Goal: Transaction & Acquisition: Obtain resource

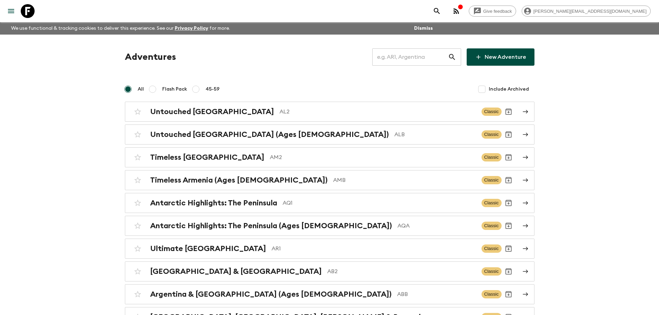
click at [433, 61] on input "text" at bounding box center [410, 56] width 76 height 19
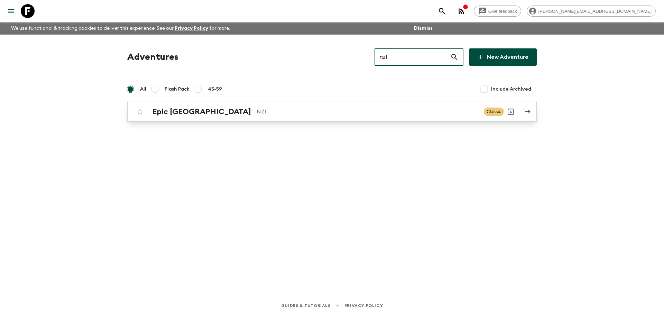
type input "nz1"
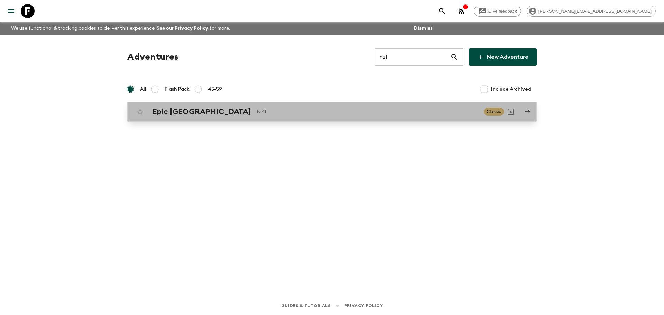
click at [300, 109] on p "NZ1" at bounding box center [368, 112] width 222 height 8
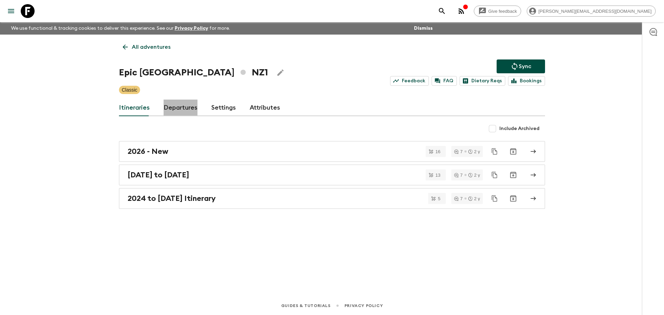
click at [190, 102] on link "Departures" at bounding box center [181, 108] width 34 height 17
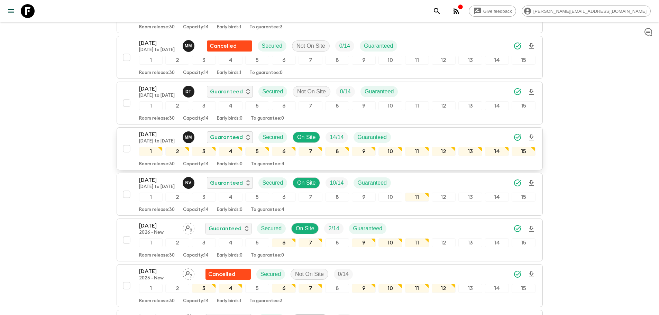
scroll to position [781, 0]
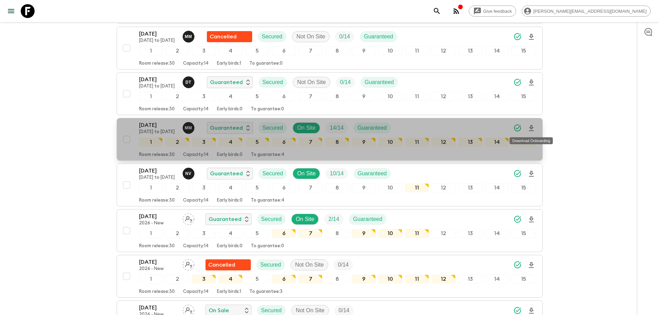
click at [532, 129] on icon "Download Onboarding" at bounding box center [531, 128] width 8 height 8
